Goal: Information Seeking & Learning: Learn about a topic

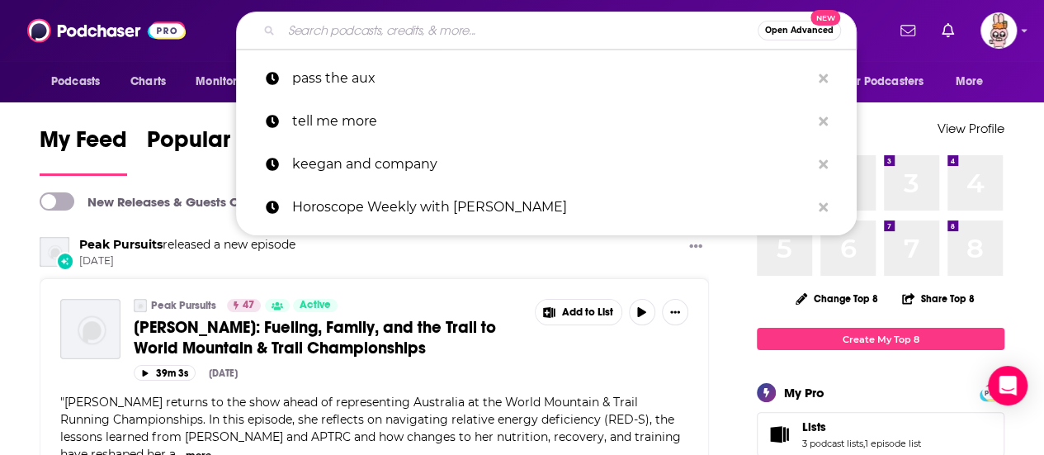
click at [367, 26] on input "Search podcasts, credits, & more..." at bounding box center [519, 30] width 476 height 26
paste input "The Wellness Collective"
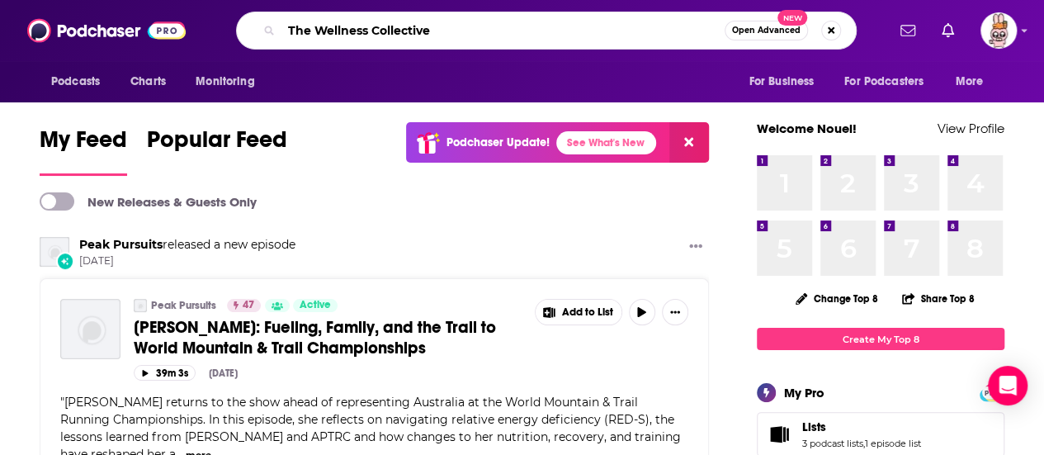
type input "The Wellness Collective"
click at [635, 31] on input "The Wellness Collective" at bounding box center [502, 30] width 443 height 26
click at [267, 32] on icon "Search podcasts, credits, & more..." at bounding box center [268, 30] width 9 height 9
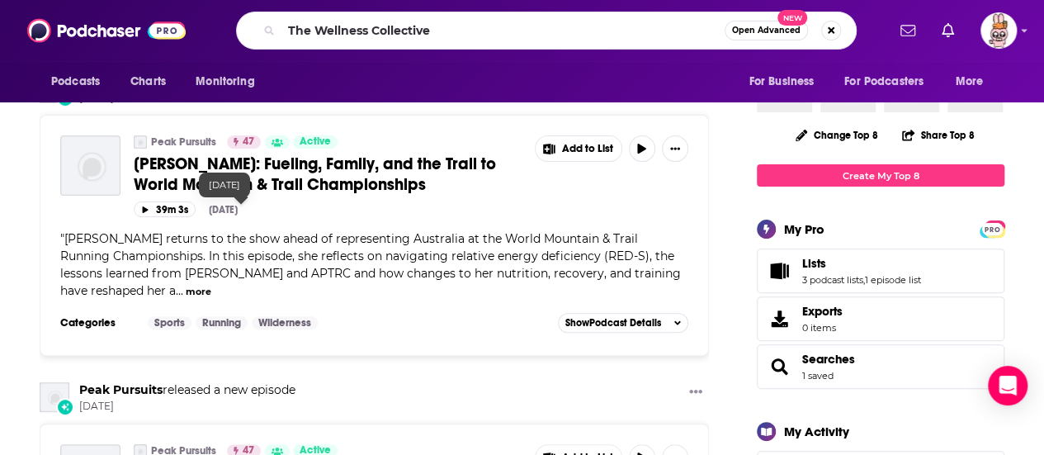
scroll to position [165, 0]
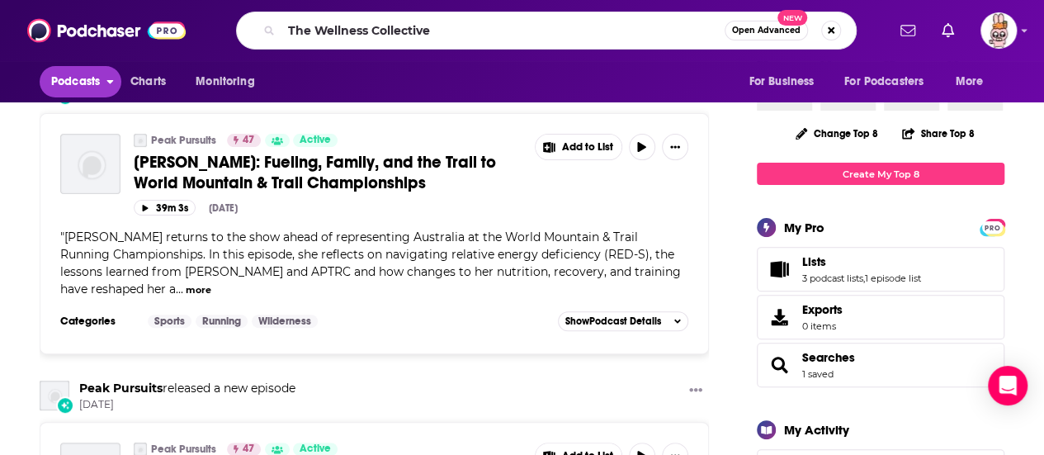
click at [78, 85] on span "Podcasts" at bounding box center [75, 81] width 49 height 23
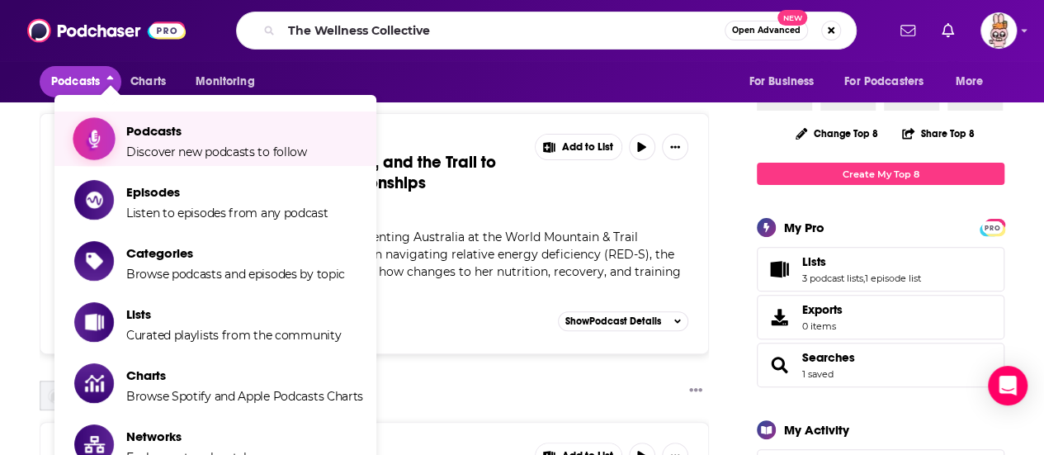
click at [201, 135] on span "Podcasts" at bounding box center [216, 131] width 181 height 16
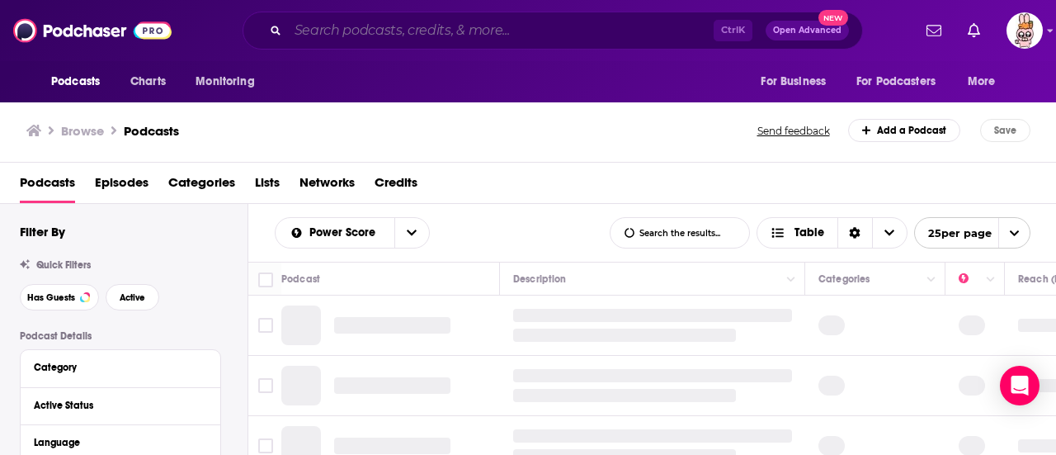
click at [395, 39] on input "Search podcasts, credits, & more..." at bounding box center [501, 30] width 426 height 26
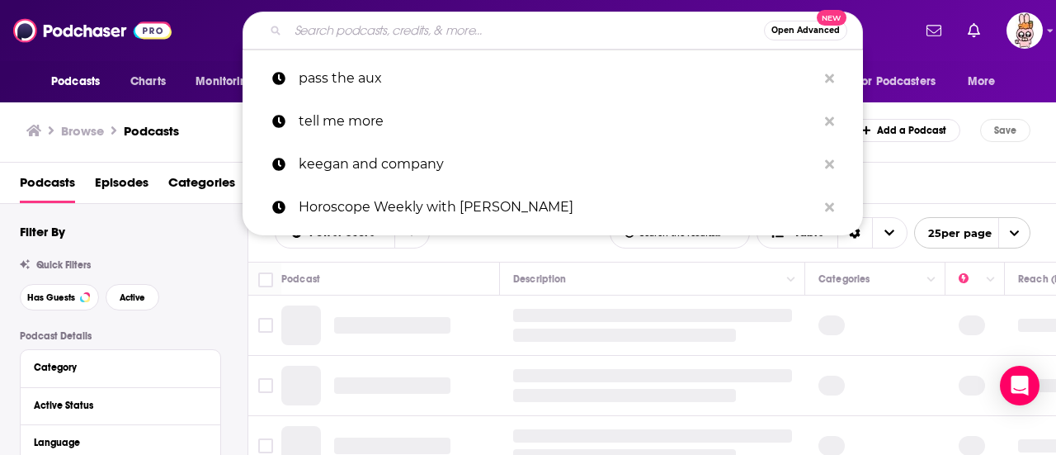
paste input "The Wellness Collective"
type input "The Wellness Collective"
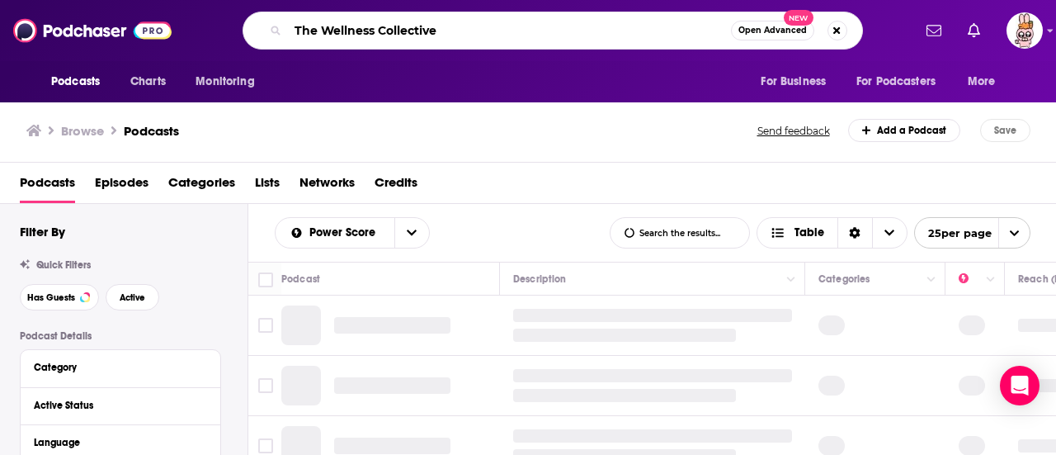
click at [644, 29] on input "The Wellness Collective" at bounding box center [509, 30] width 443 height 26
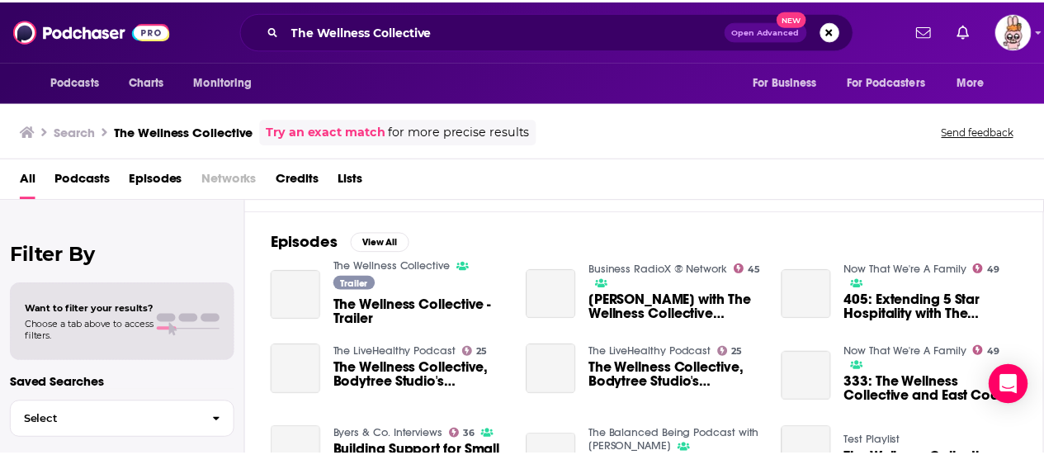
scroll to position [165, 0]
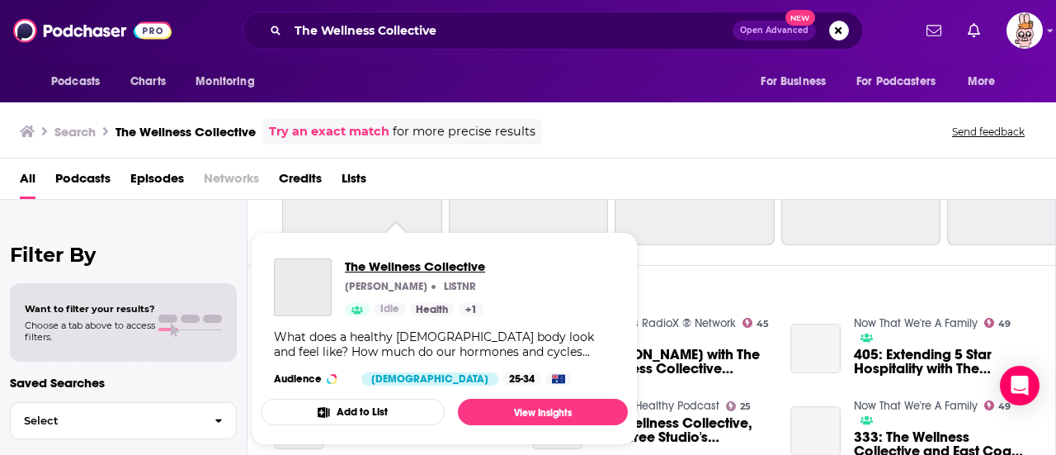
click at [418, 265] on span "The Wellness Collective" at bounding box center [415, 266] width 140 height 16
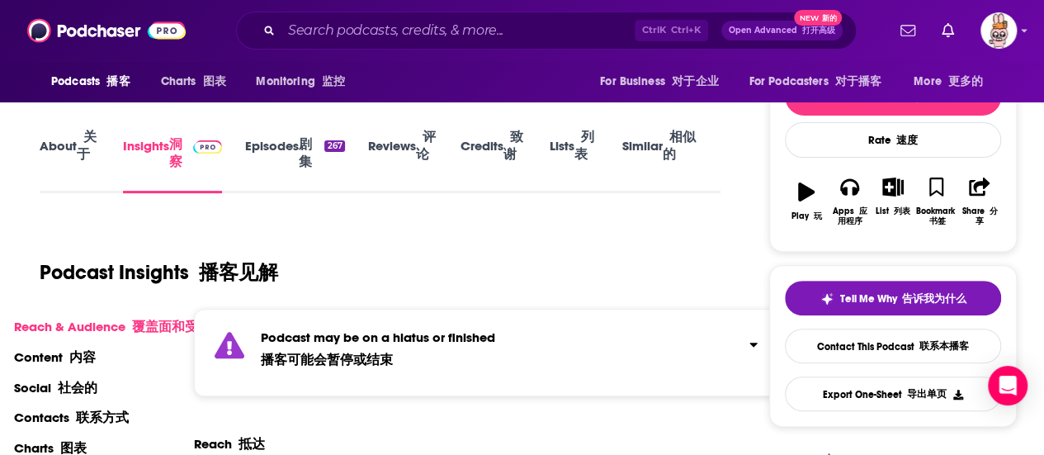
scroll to position [102, 0]
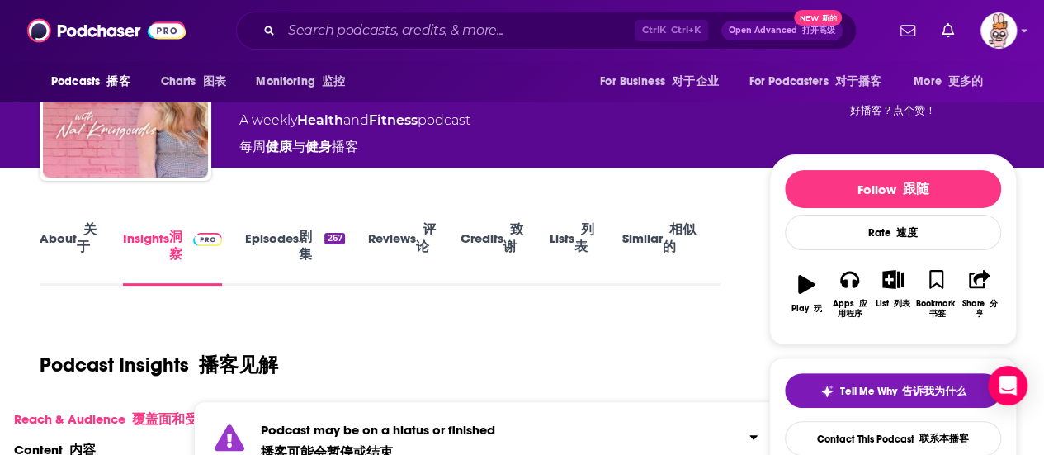
click at [294, 243] on link "Episodes 剧集 267" at bounding box center [294, 249] width 99 height 73
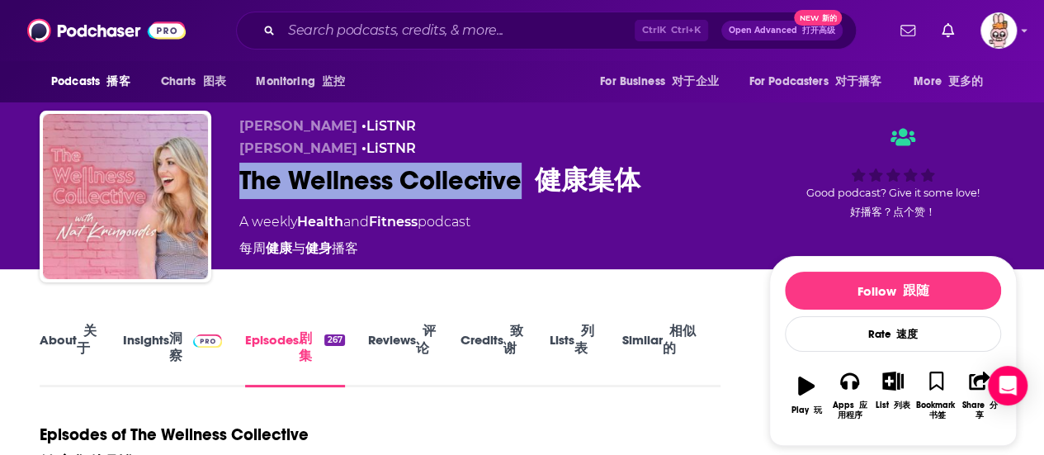
drag, startPoint x: 283, startPoint y: 182, endPoint x: 521, endPoint y: 184, distance: 237.7
click at [521, 184] on div "[PERSON_NAME] • LiSTNR [PERSON_NAME] • LiSTNR The Wellness Collective 健康集体 A we…" at bounding box center [528, 200] width 977 height 178
copy h2 "The Wellness Collective"
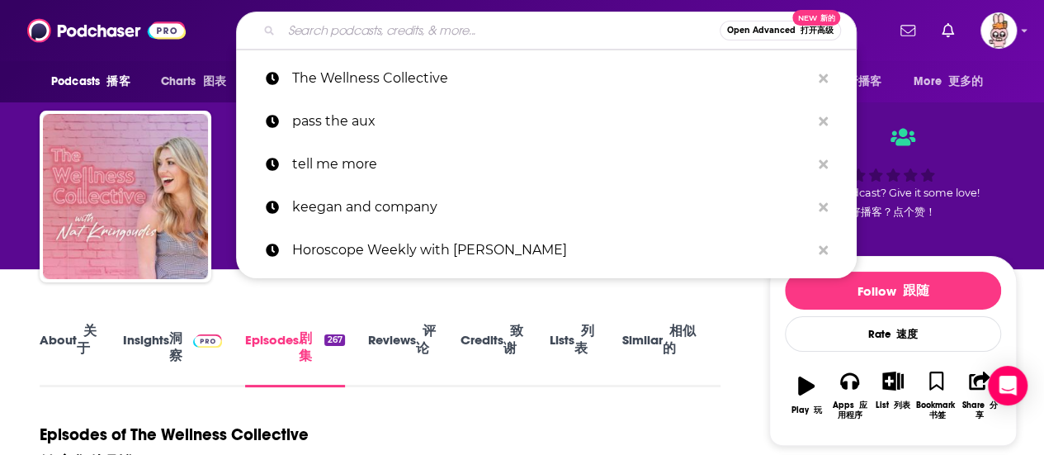
click at [399, 26] on input "Search podcasts, credits, & more..." at bounding box center [500, 30] width 438 height 26
paste input "The Pagoda Tree"
type input "The Pagoda Tree"
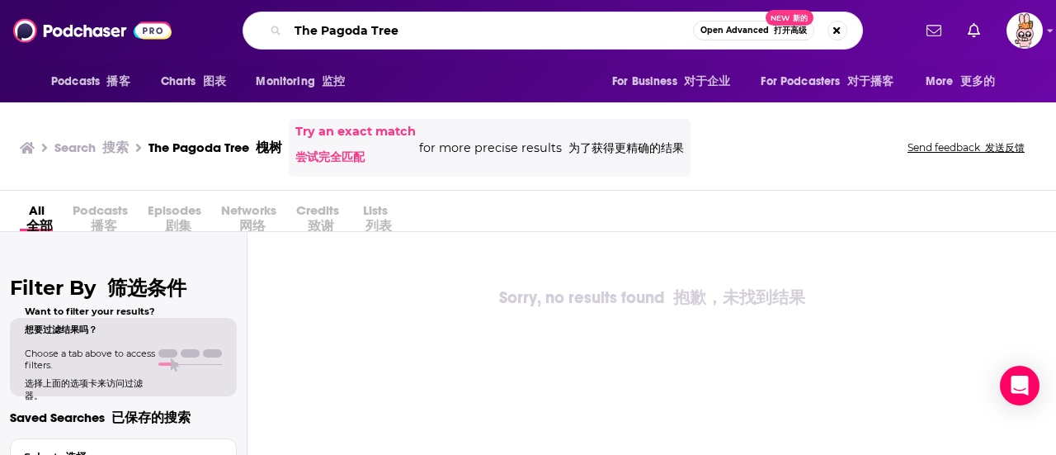
click at [461, 37] on input "The Pagoda Tree" at bounding box center [490, 30] width 405 height 26
click at [467, 27] on input "The Pagoda Tree" at bounding box center [490, 30] width 405 height 26
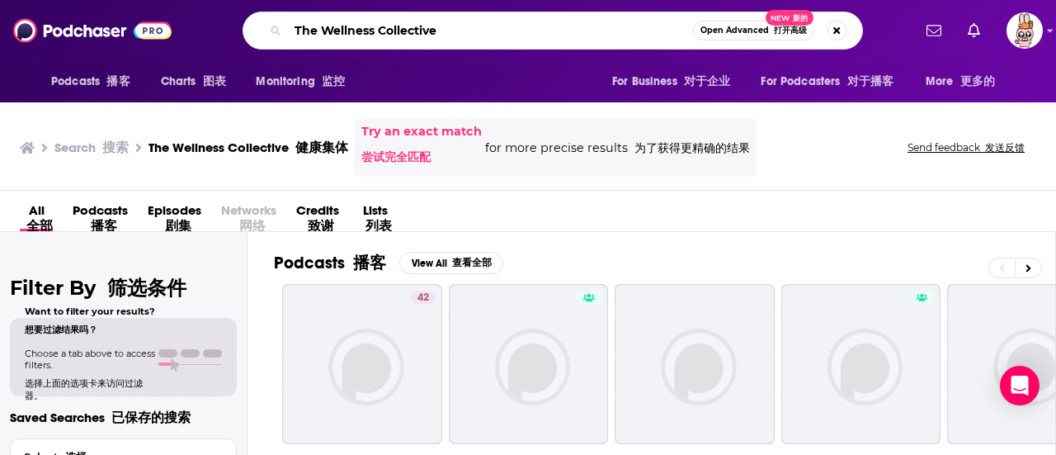
click at [463, 37] on input "The Wellness Collective" at bounding box center [490, 30] width 405 height 26
click at [484, 30] on input "The Wellness Collective" at bounding box center [490, 30] width 405 height 26
click at [473, 34] on input "The Wellness Collective" at bounding box center [490, 30] width 405 height 26
click at [498, 25] on input "The Wellness Collective with" at bounding box center [490, 30] width 405 height 26
type input "The Wellness Collective"
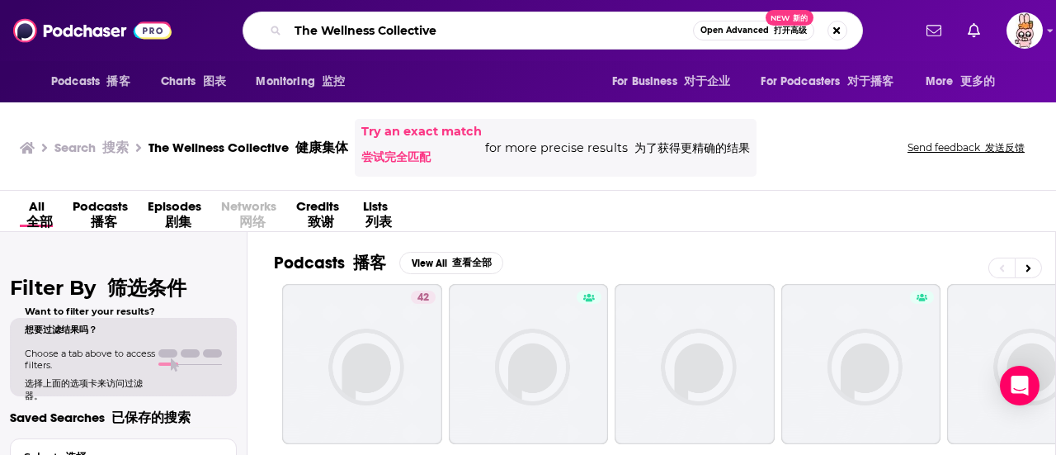
scroll to position [7, 0]
